Goal: Task Accomplishment & Management: Manage account settings

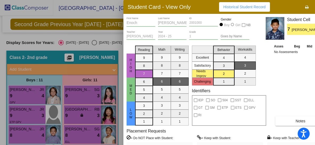
scroll to position [154, 0]
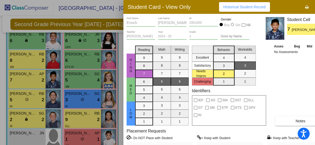
click at [81, 112] on div at bounding box center [157, 72] width 315 height 145
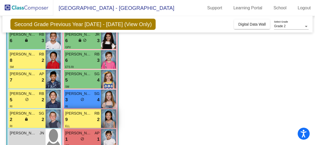
click at [81, 113] on span "[PERSON_NAME]" at bounding box center [78, 114] width 27 height 6
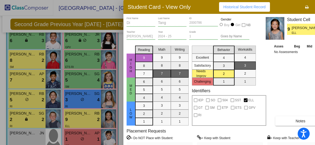
click at [307, 74] on div "Asses Beg Mid End No Assessments Notes" at bounding box center [301, 84] width 56 height 82
click at [99, 9] on div at bounding box center [157, 72] width 315 height 145
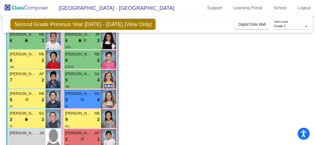
drag, startPoint x: 312, startPoint y: 88, endPoint x: 314, endPoint y: 82, distance: 6.3
click at [314, 82] on mat-sidenav-content "Grade 2 Select Grade Second Grade Previous Year [DATE] - [DATE] (View Only) Add…" at bounding box center [157, 80] width 315 height 129
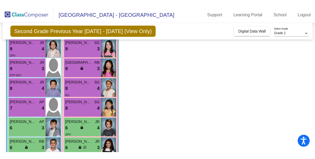
scroll to position [53, 0]
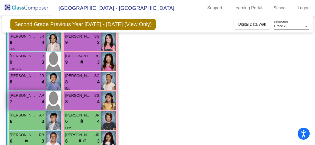
click at [19, 101] on div "7 lock do_not_disturb_alt 4" at bounding box center [27, 101] width 34 height 7
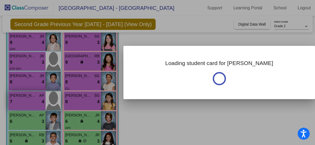
click at [19, 101] on div at bounding box center [157, 72] width 315 height 145
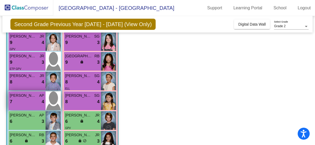
click at [18, 100] on div "7 lock do_not_disturb_alt 4" at bounding box center [27, 101] width 34 height 7
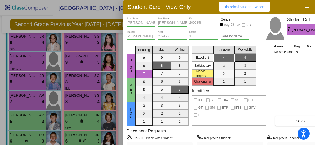
click at [17, 76] on div at bounding box center [157, 72] width 315 height 145
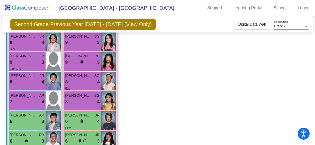
click at [17, 76] on span "[PERSON_NAME]" at bounding box center [23, 76] width 27 height 6
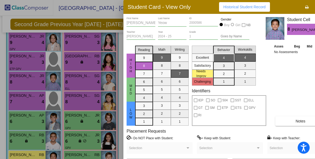
click at [31, 57] on div at bounding box center [157, 79] width 315 height 159
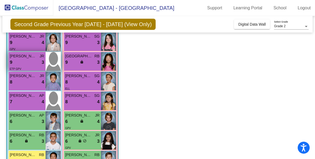
click at [31, 57] on span "[PERSON_NAME]" at bounding box center [23, 56] width 27 height 6
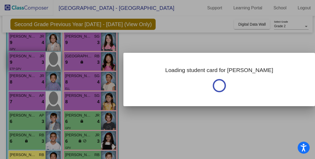
click at [31, 57] on div at bounding box center [157, 79] width 315 height 159
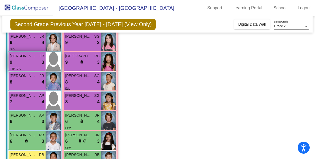
click at [31, 57] on span "[PERSON_NAME]" at bounding box center [23, 56] width 27 height 6
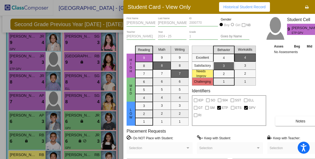
click at [30, 59] on div at bounding box center [157, 79] width 315 height 159
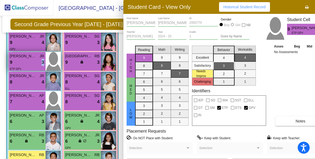
click at [30, 59] on div "9 lock do_not_disturb_alt 3" at bounding box center [27, 62] width 34 height 7
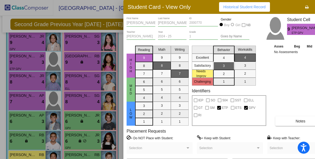
click at [33, 115] on div at bounding box center [157, 79] width 315 height 159
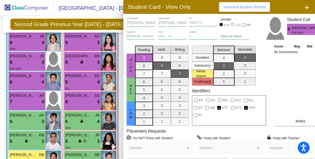
click at [33, 115] on span "[PERSON_NAME]" at bounding box center [23, 116] width 27 height 6
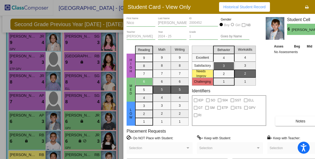
click at [84, 77] on div at bounding box center [157, 79] width 315 height 159
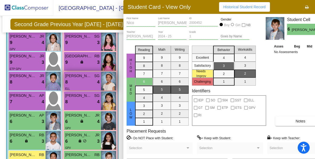
click at [84, 77] on span "[PERSON_NAME]" at bounding box center [78, 76] width 27 height 6
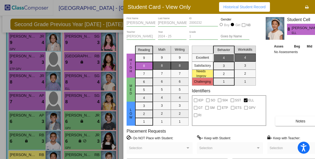
click at [293, 92] on div "Asses Beg Mid End No Assessments Notes" at bounding box center [301, 84] width 56 height 82
click at [119, 41] on div at bounding box center [157, 79] width 315 height 159
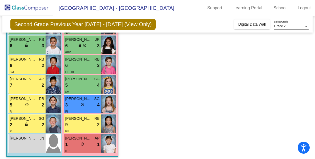
scroll to position [152, 0]
